Goal: Communication & Community: Share content

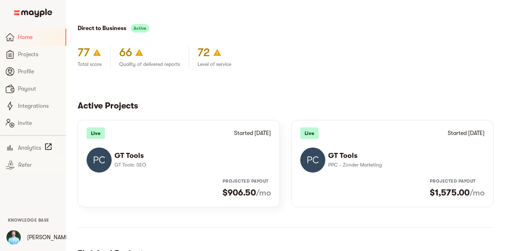
scroll to position [111, 0]
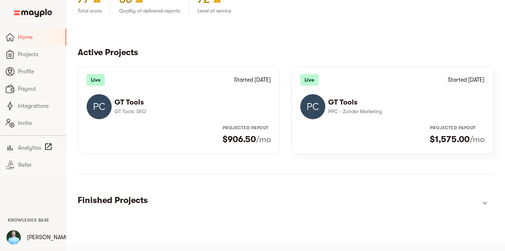
click at [366, 116] on li "GT Tools PPC - Zonder Marketing" at bounding box center [393, 106] width 184 height 31
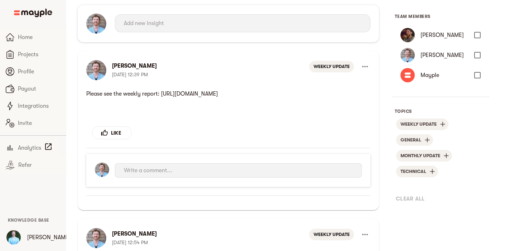
drag, startPoint x: 312, startPoint y: 102, endPoint x: 85, endPoint y: 96, distance: 226.8
click html "Please see the weekly report: [URL][DOMAIN_NAME]"
copy p "Please see the weekly report: [URL][DOMAIN_NAME]"
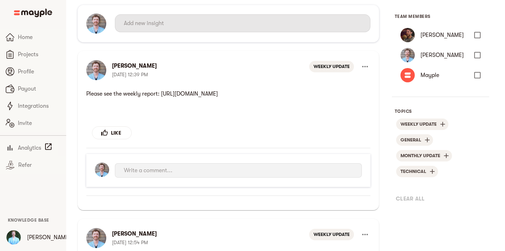
click at [179, 25] on input "text" at bounding box center [243, 23] width 238 height 11
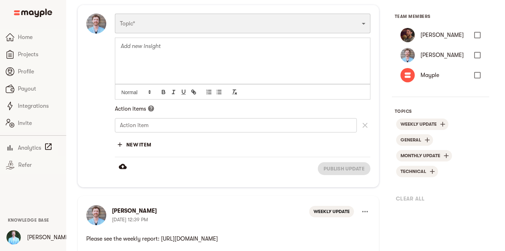
click at [185, 25] on select "Funnel Content Performance General Creatives Targeting Budget Technical Weekly …" at bounding box center [243, 23] width 256 height 19
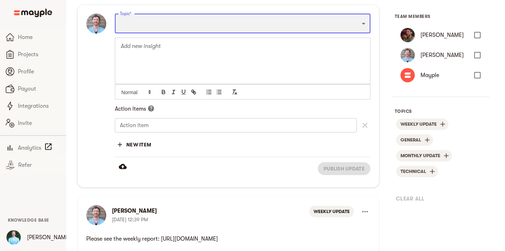
select select "WEEKLY_UPDATE"
click at [115, 14] on select "Funnel Content Performance General Creatives Targeting Budget Technical Weekly …" at bounding box center [243, 23] width 256 height 19
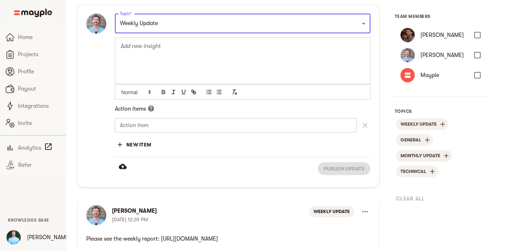
click at [159, 60] on div at bounding box center [242, 61] width 255 height 46
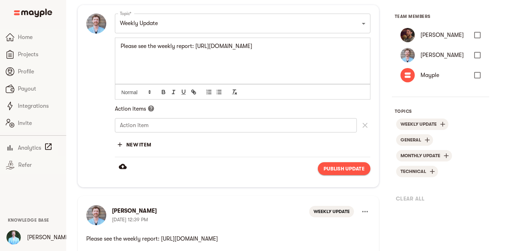
click at [345, 164] on span "Publish update" at bounding box center [344, 168] width 41 height 9
